Goal: Task Accomplishment & Management: Manage account settings

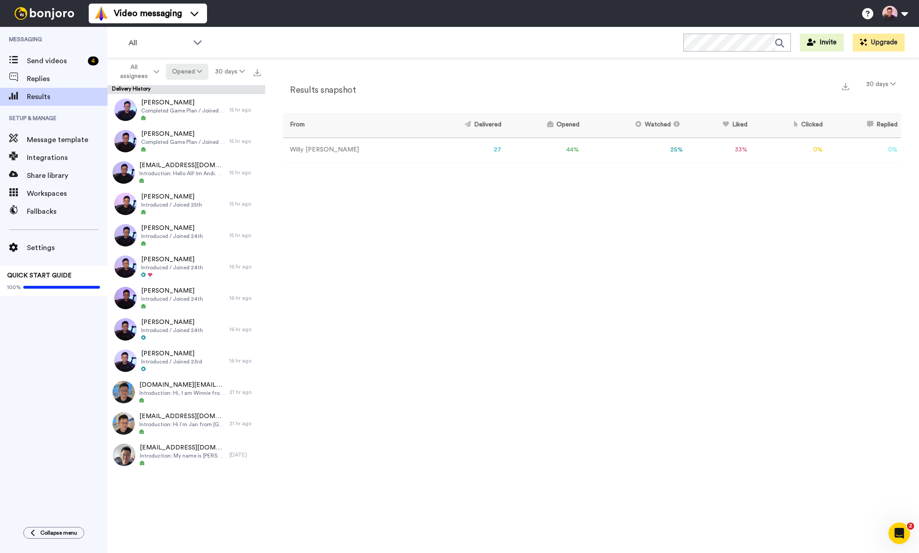
click at [185, 68] on button "Opened" at bounding box center [187, 72] width 43 height 16
click at [384, 236] on div "Results snapshot 30 days From Delivered Opened Watched Liked Clicked Replied Fa…" at bounding box center [592, 307] width 654 height 499
